Goal: Information Seeking & Learning: Learn about a topic

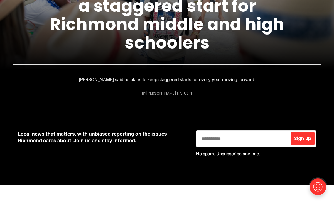
scroll to position [273, 0]
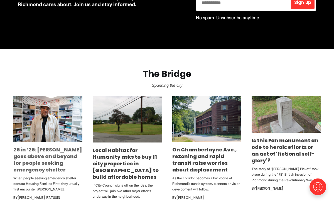
click at [45, 155] on link "25 in ‘25: Rodney Hopkins goes above and beyond for people seeking emergency sh…" at bounding box center [47, 159] width 69 height 27
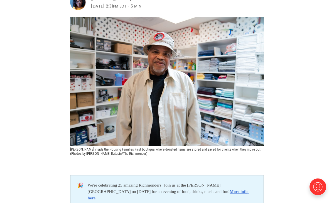
scroll to position [245, 0]
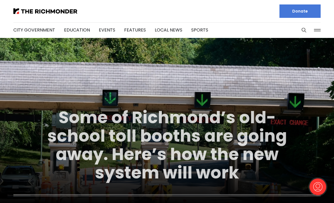
click at [164, 121] on link "Some of Richmond’s old-school toll booths are going away. Here’s how the new sy…" at bounding box center [167, 145] width 240 height 79
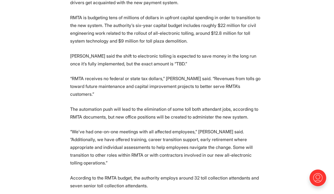
scroll to position [562, 0]
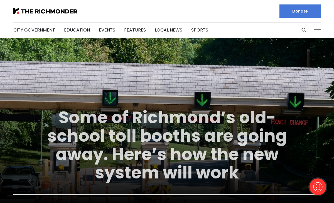
click at [181, 134] on link "Some of Richmond’s old-school toll booths are going away. Here’s how the new sy…" at bounding box center [167, 145] width 240 height 79
